Goal: Find specific fact: Find contact information

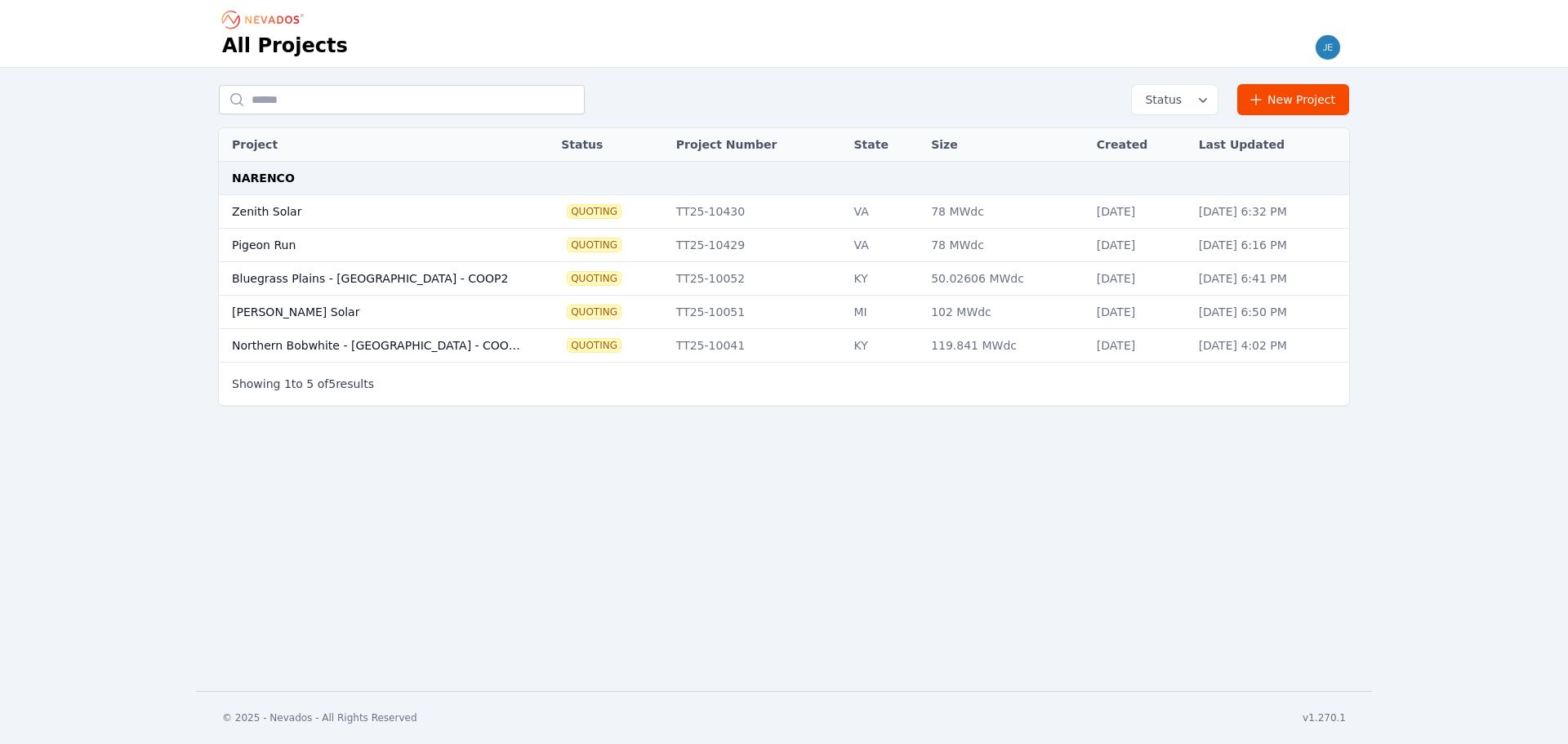
click at [350, 217] on td "Zenith Solar" at bounding box center [374, 212] width 310 height 34
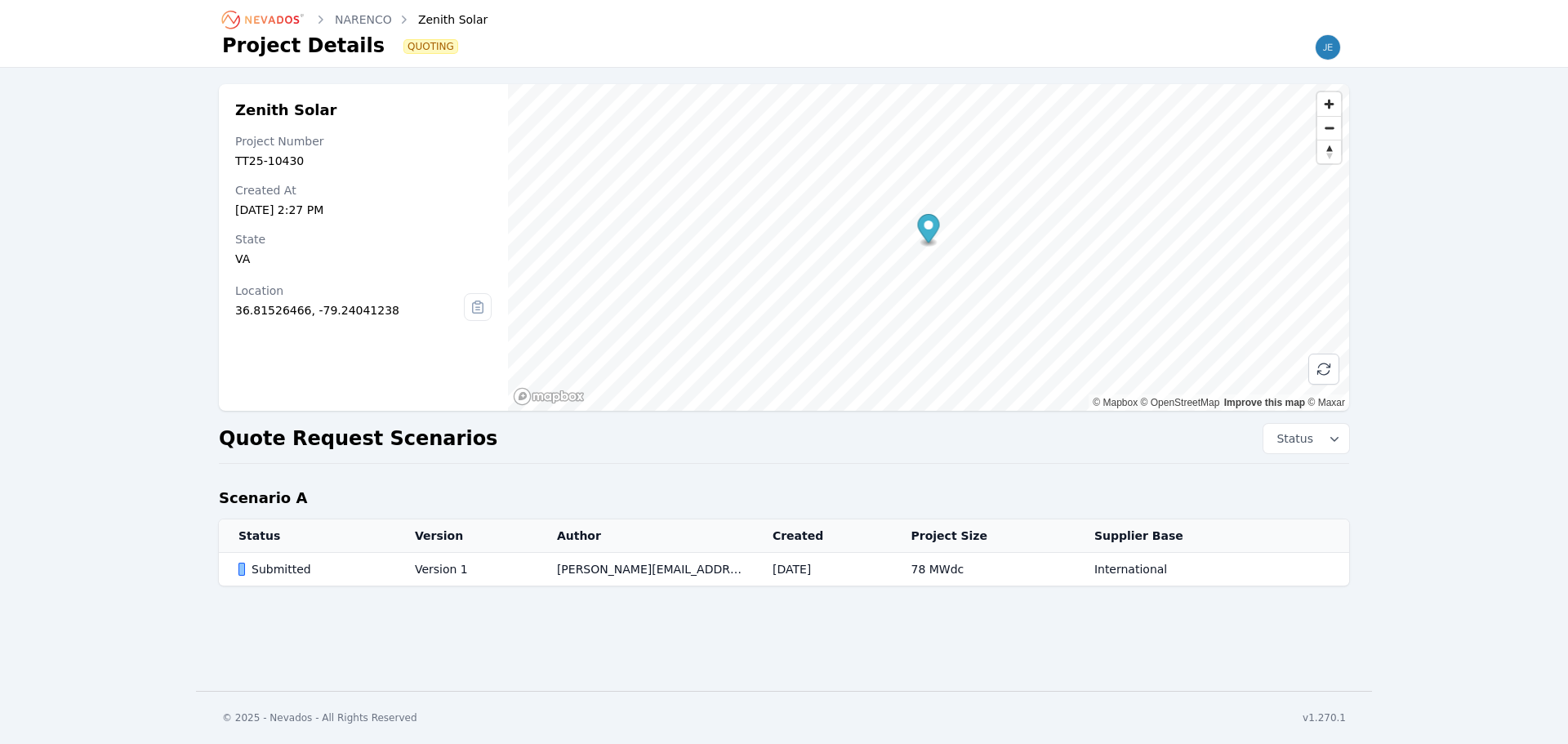
click at [743, 563] on td "[PERSON_NAME][EMAIL_ADDRESS][PERSON_NAME][DOMAIN_NAME]" at bounding box center [645, 570] width 215 height 34
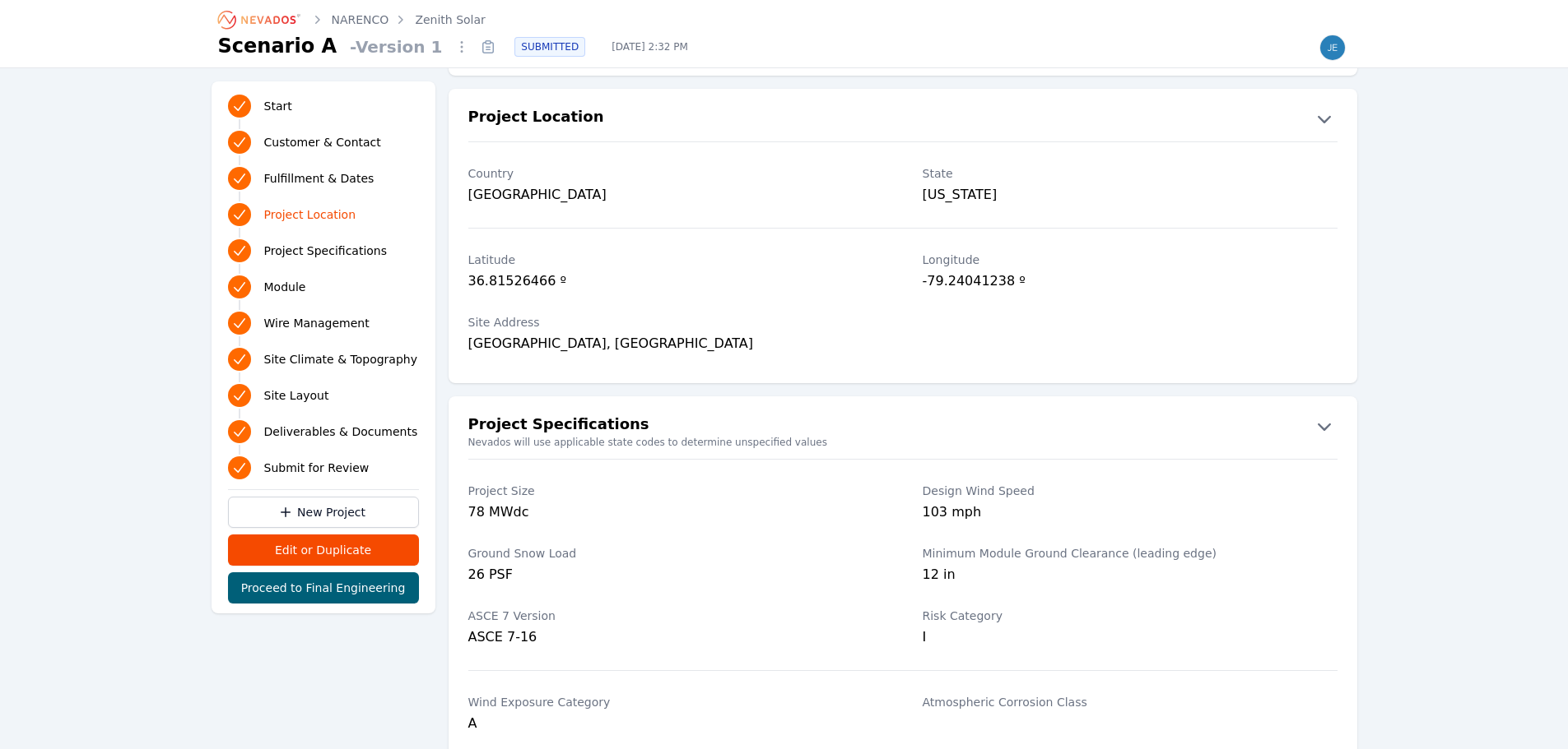
scroll to position [1069, 0]
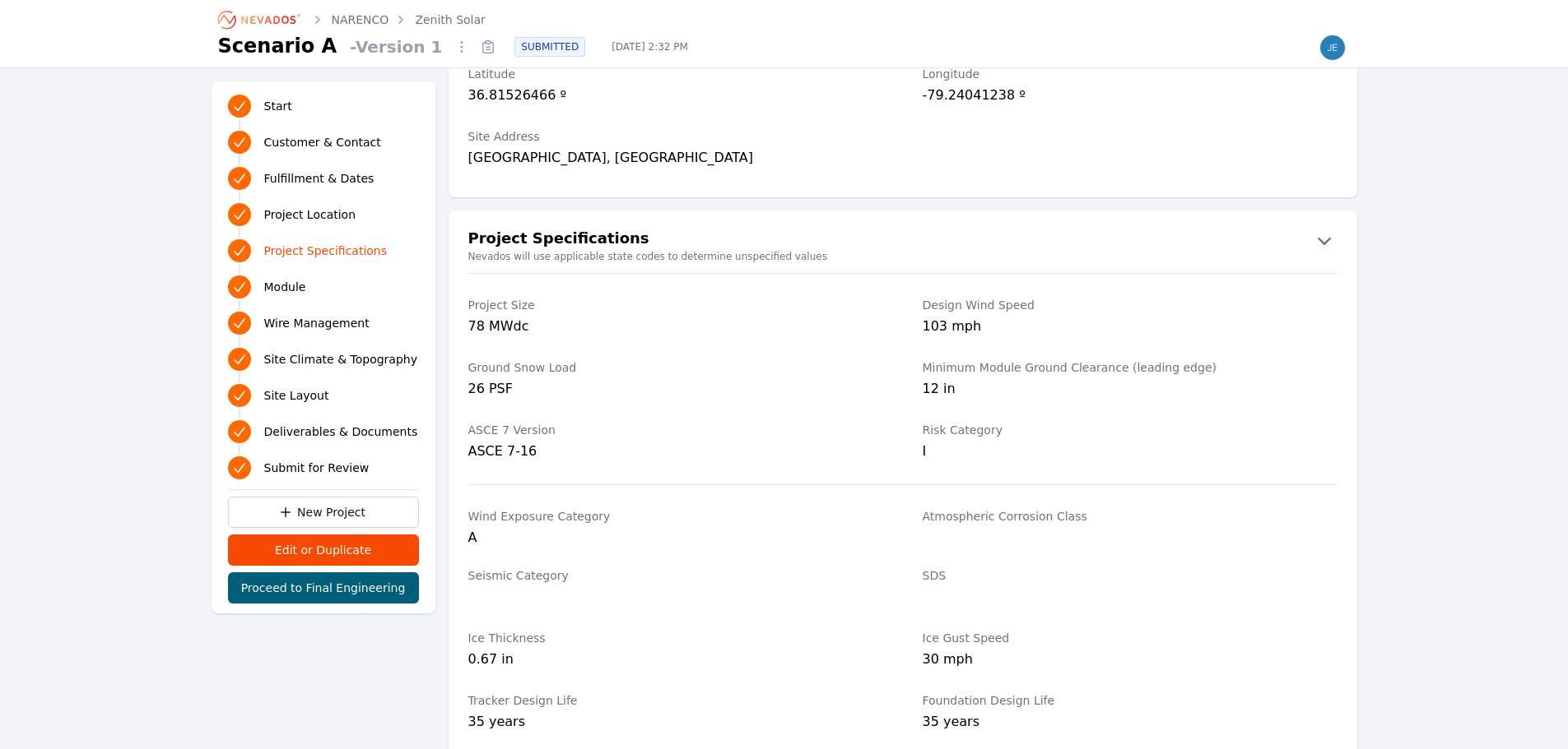
click at [1329, 245] on icon "button" at bounding box center [1324, 240] width 27 height 27
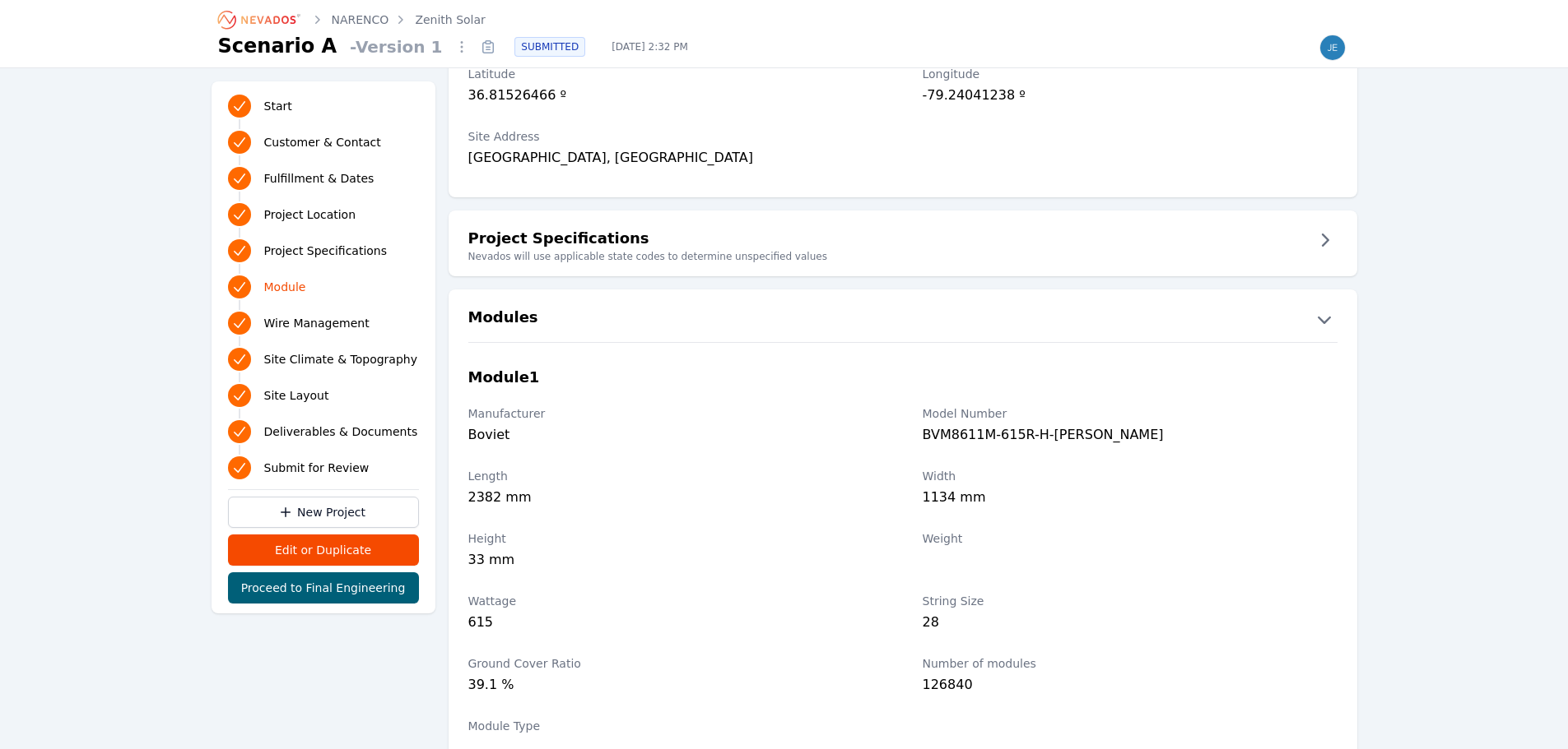
click at [1328, 245] on icon "button" at bounding box center [1324, 240] width 27 height 27
